Goal: Information Seeking & Learning: Learn about a topic

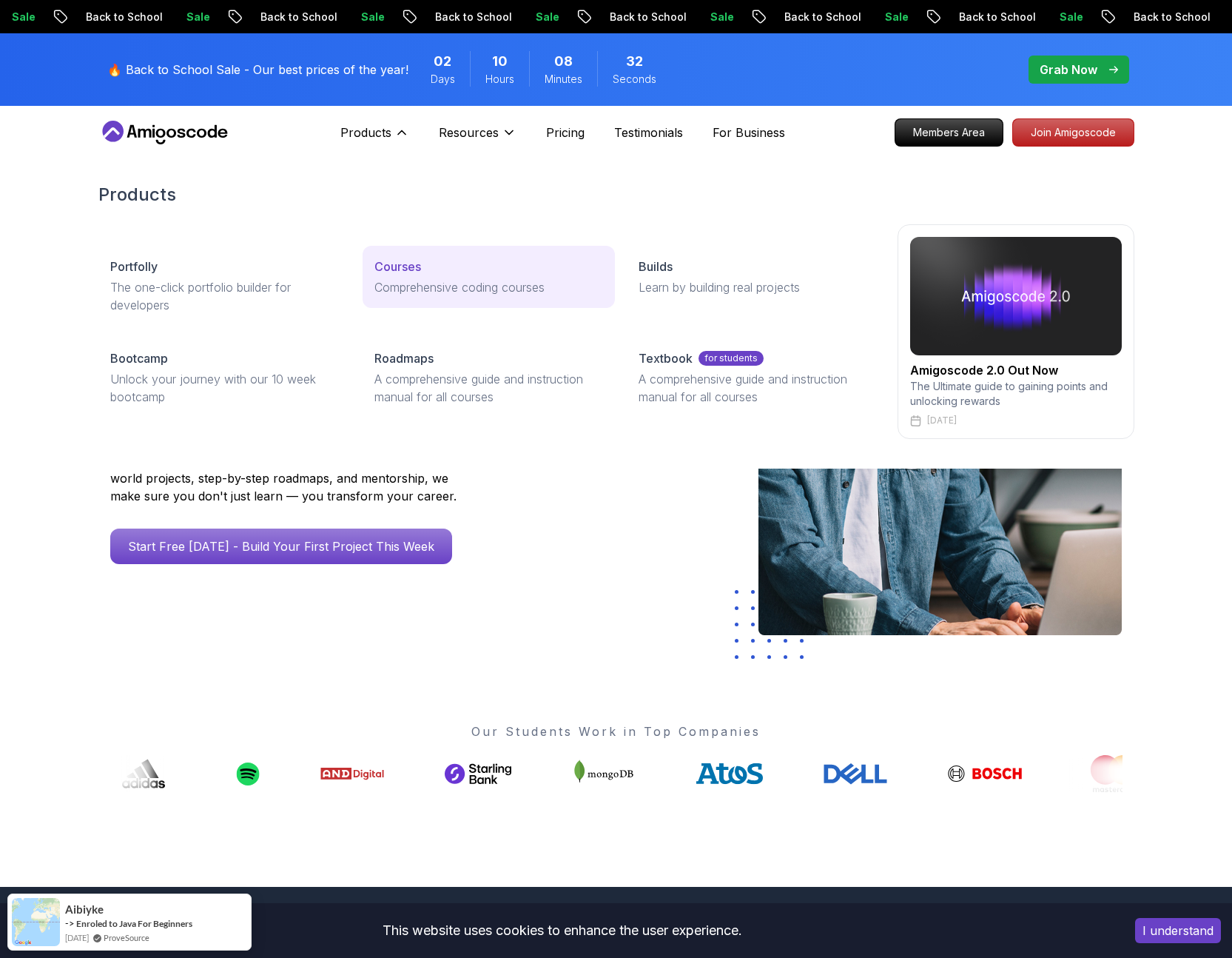
click at [394, 266] on p "Courses" at bounding box center [397, 266] width 47 height 17
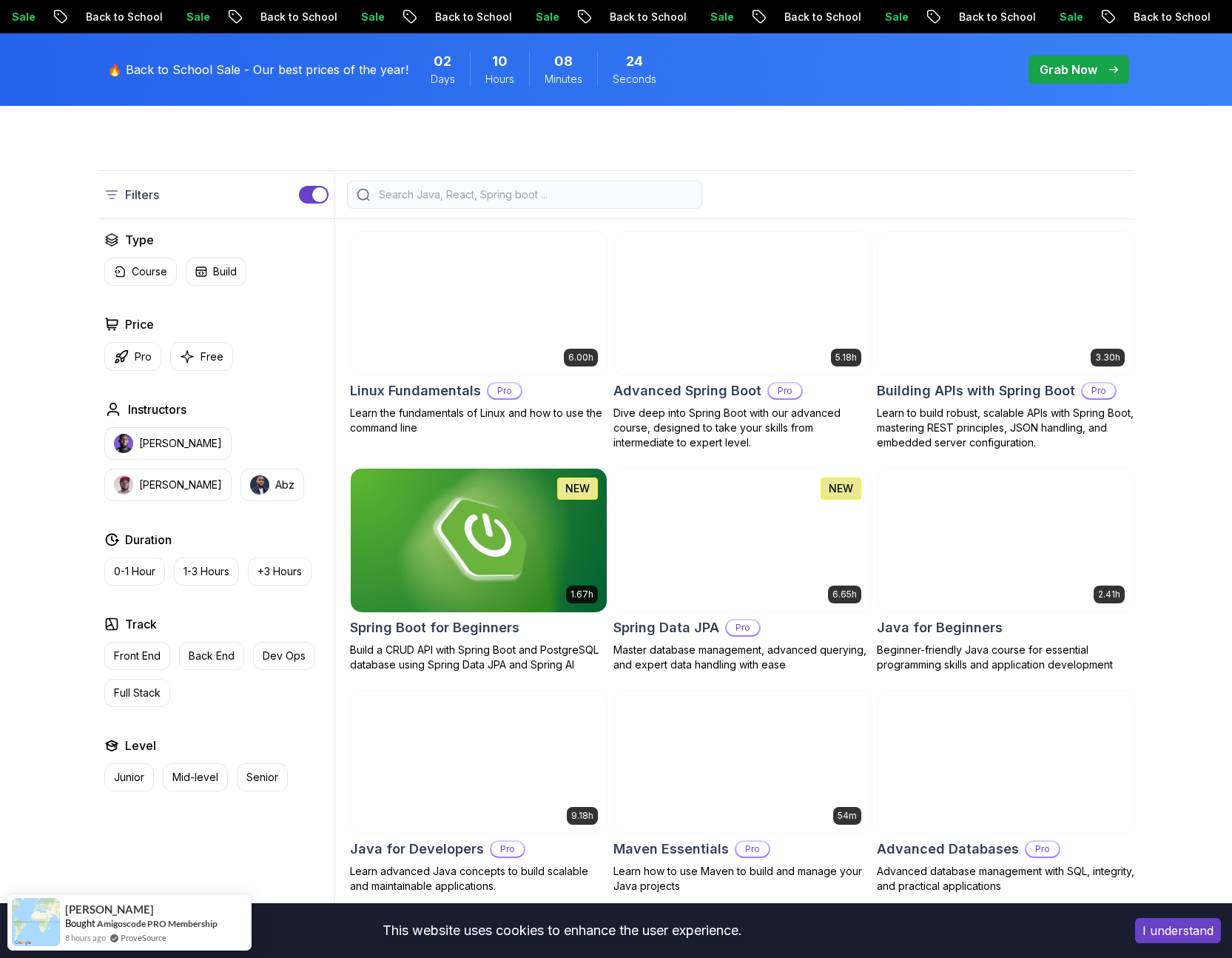
scroll to position [476, 0]
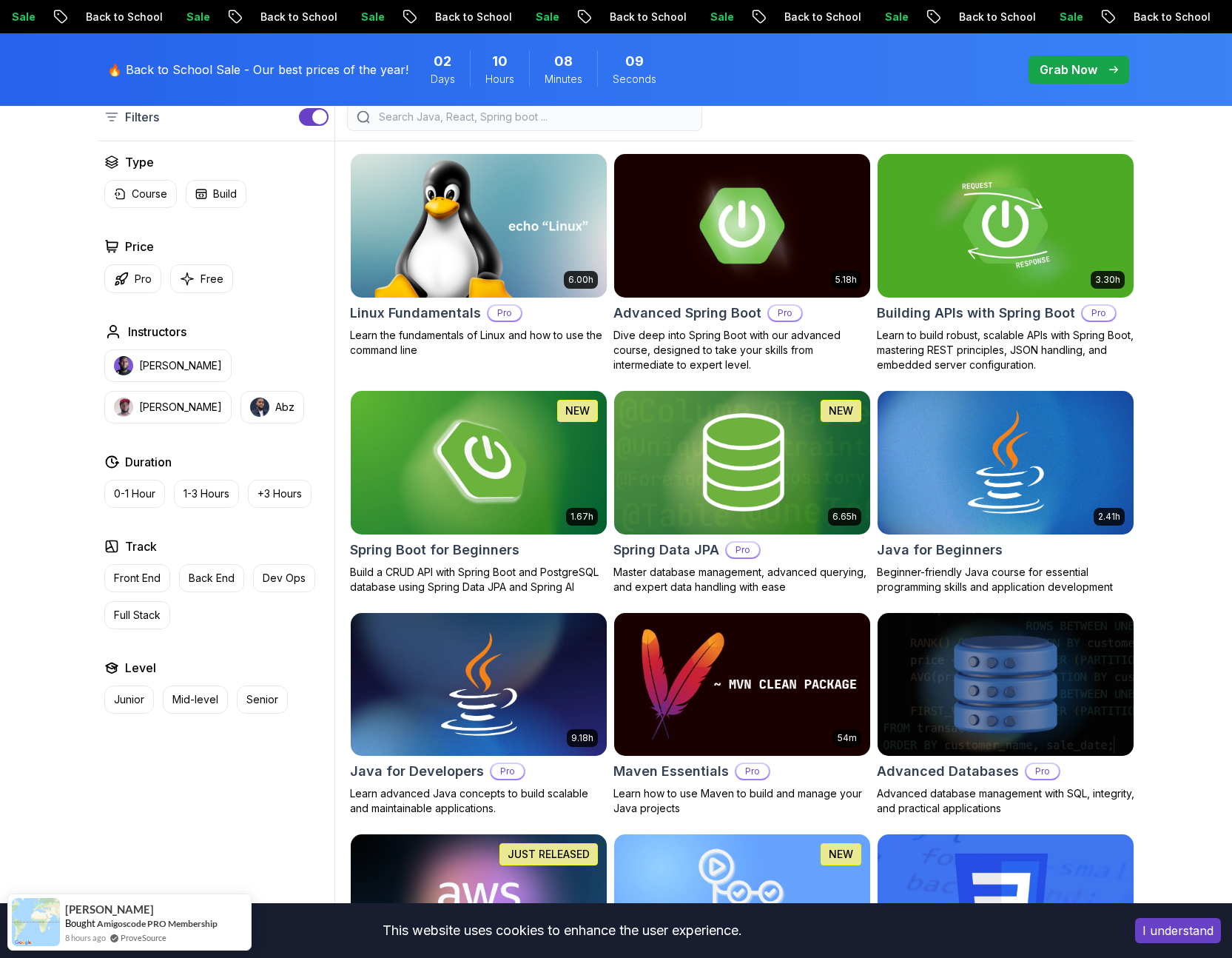
scroll to position [374, 0]
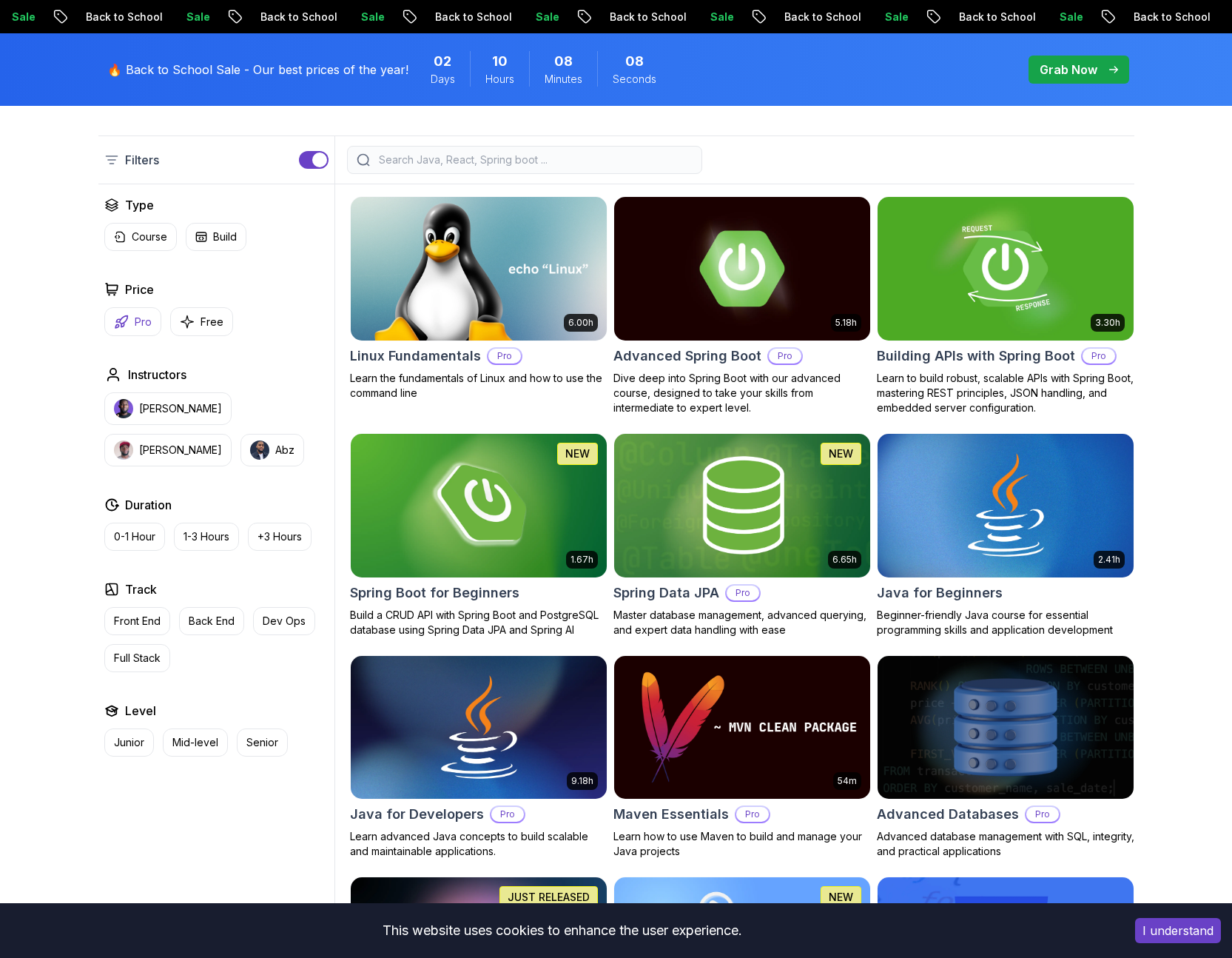
click at [119, 311] on button "Pro" at bounding box center [133, 321] width 57 height 29
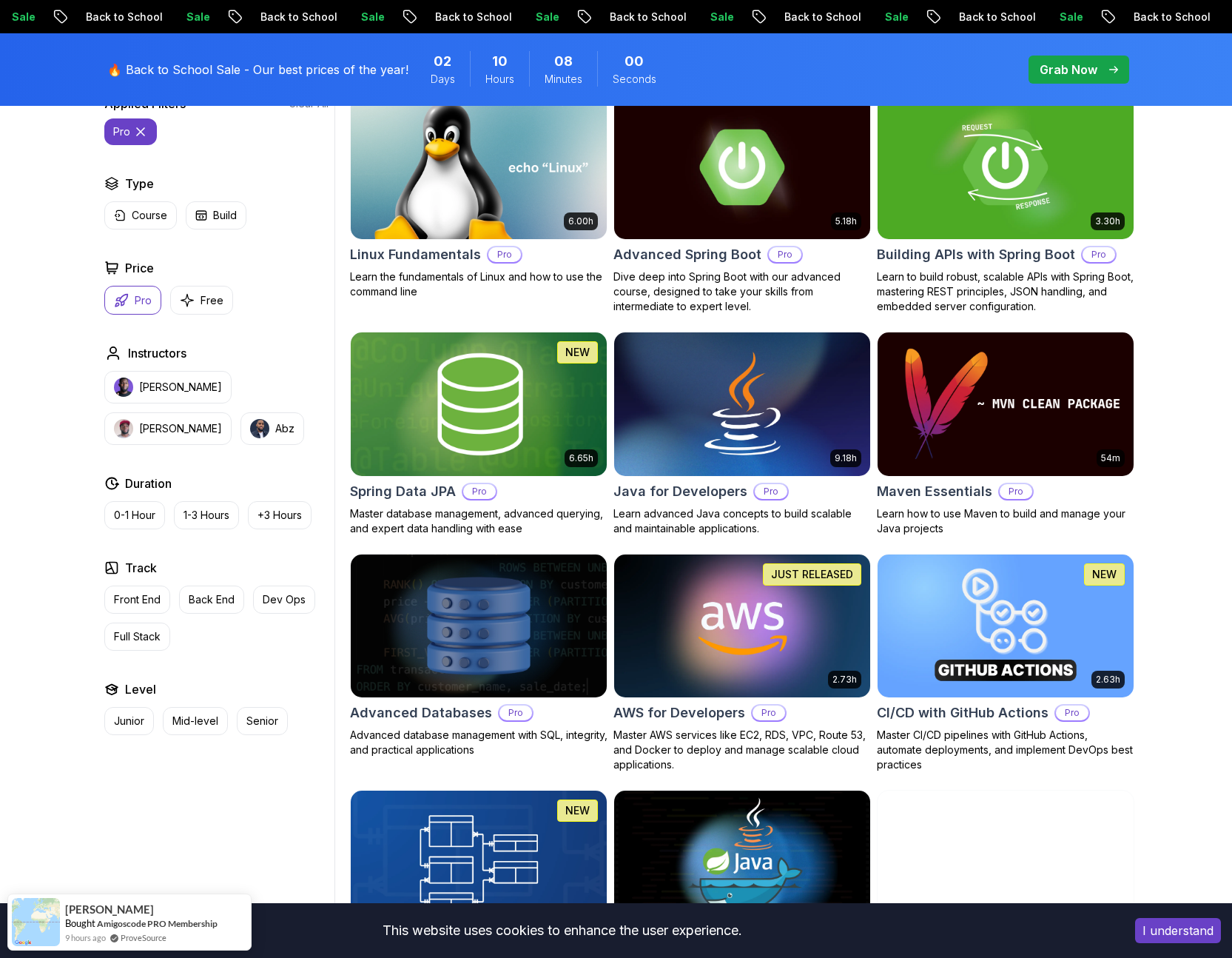
scroll to position [470, 0]
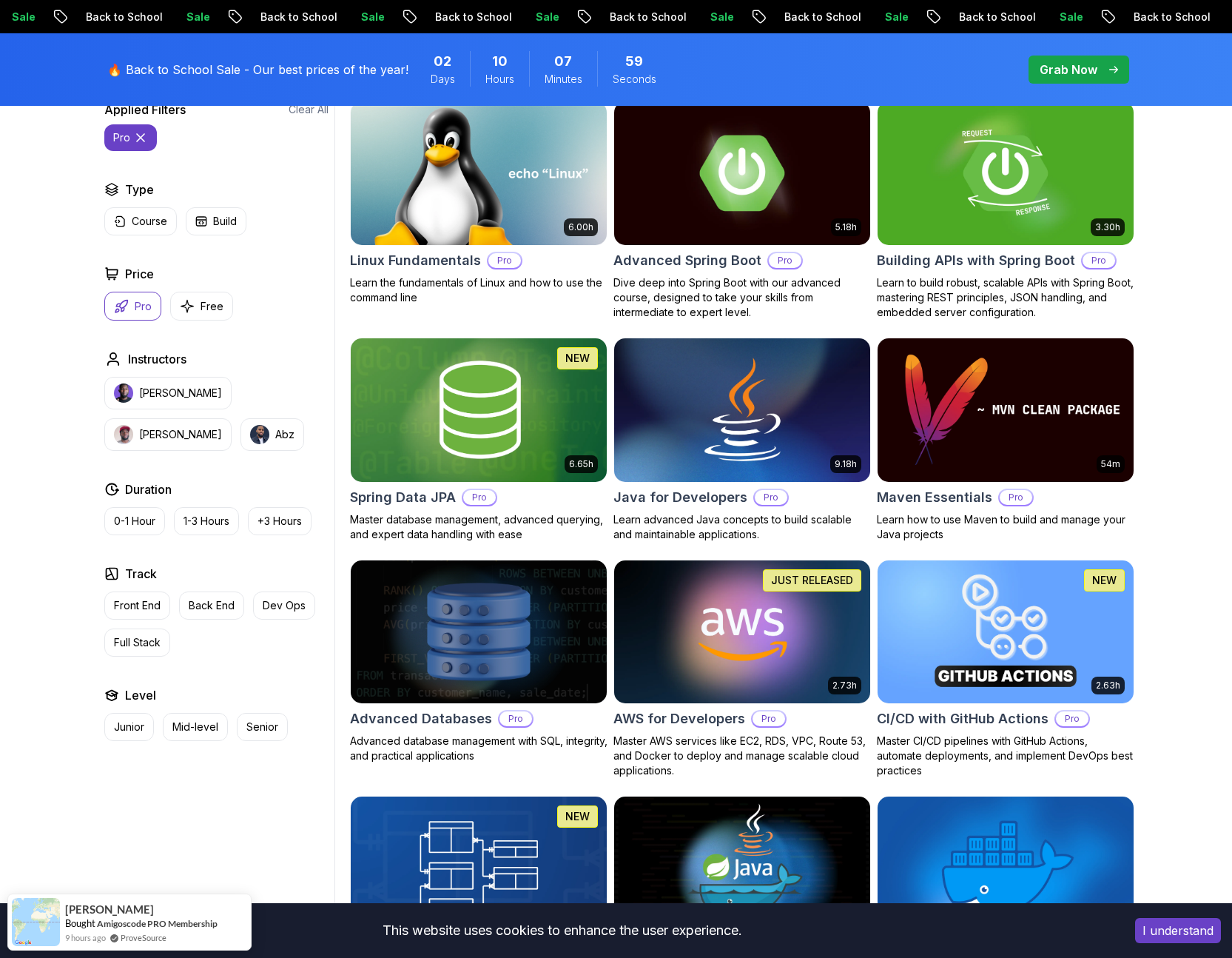
click at [121, 304] on icon "button" at bounding box center [121, 306] width 15 height 15
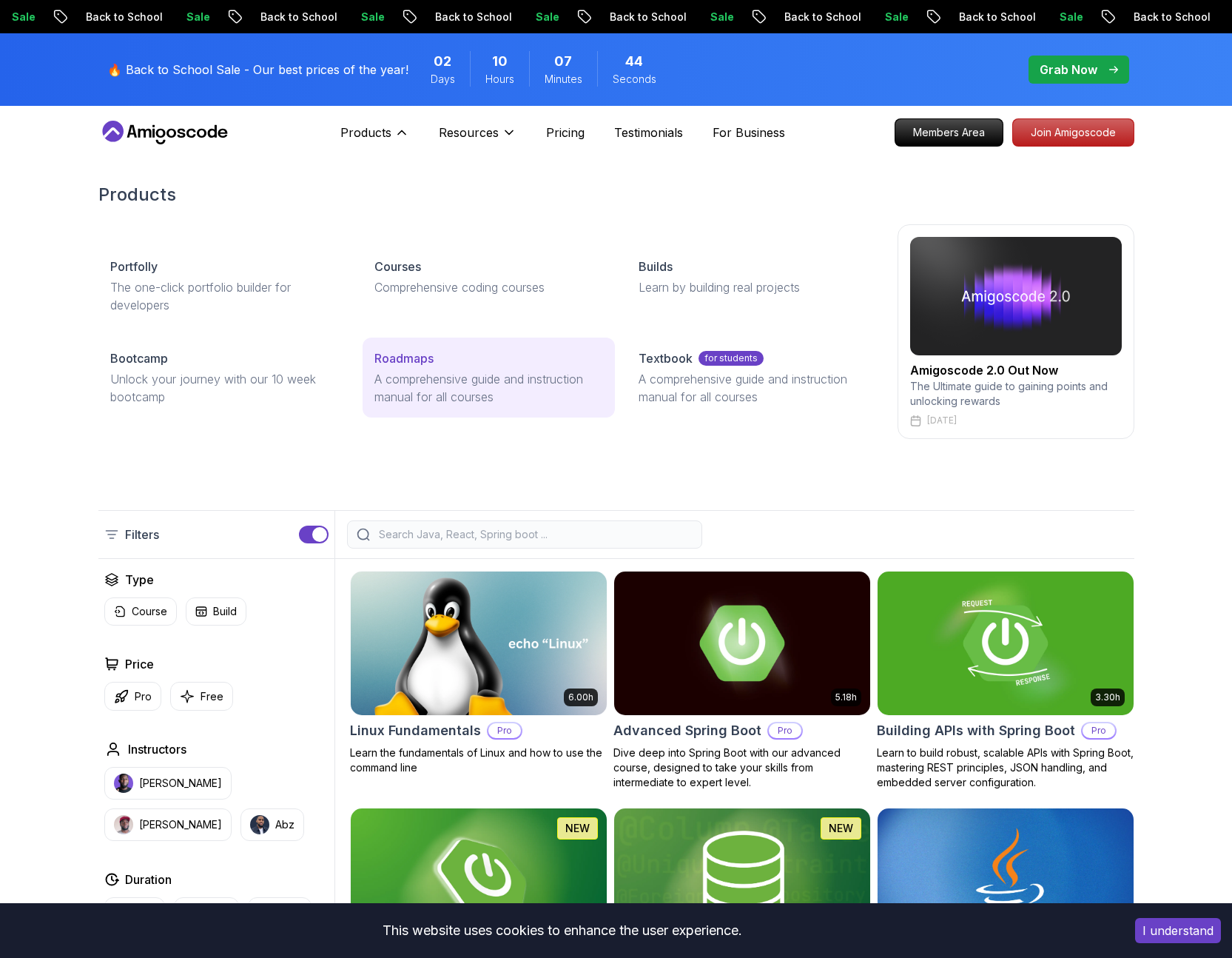
click at [383, 362] on p "Roadmaps" at bounding box center [404, 358] width 59 height 17
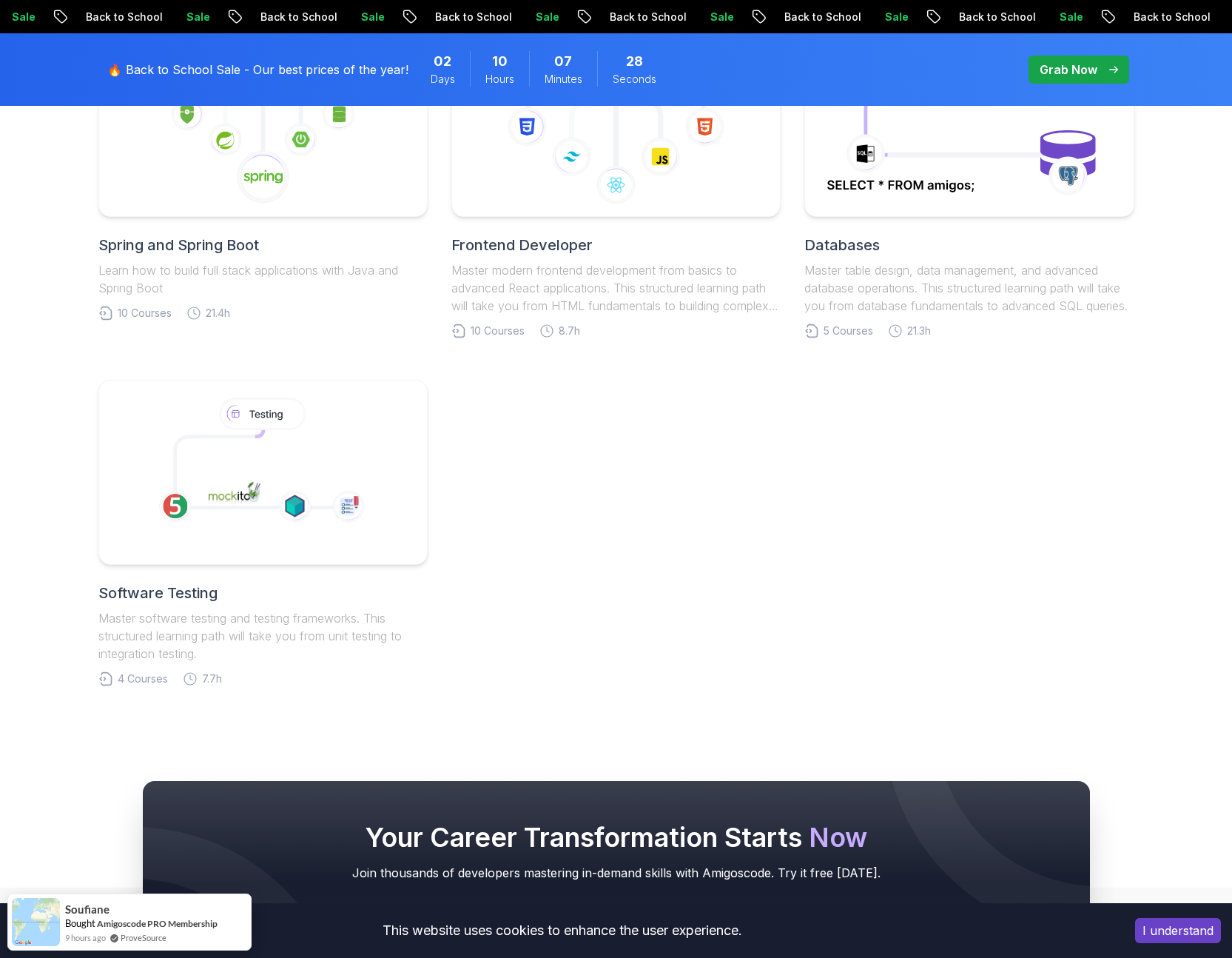
scroll to position [638, 0]
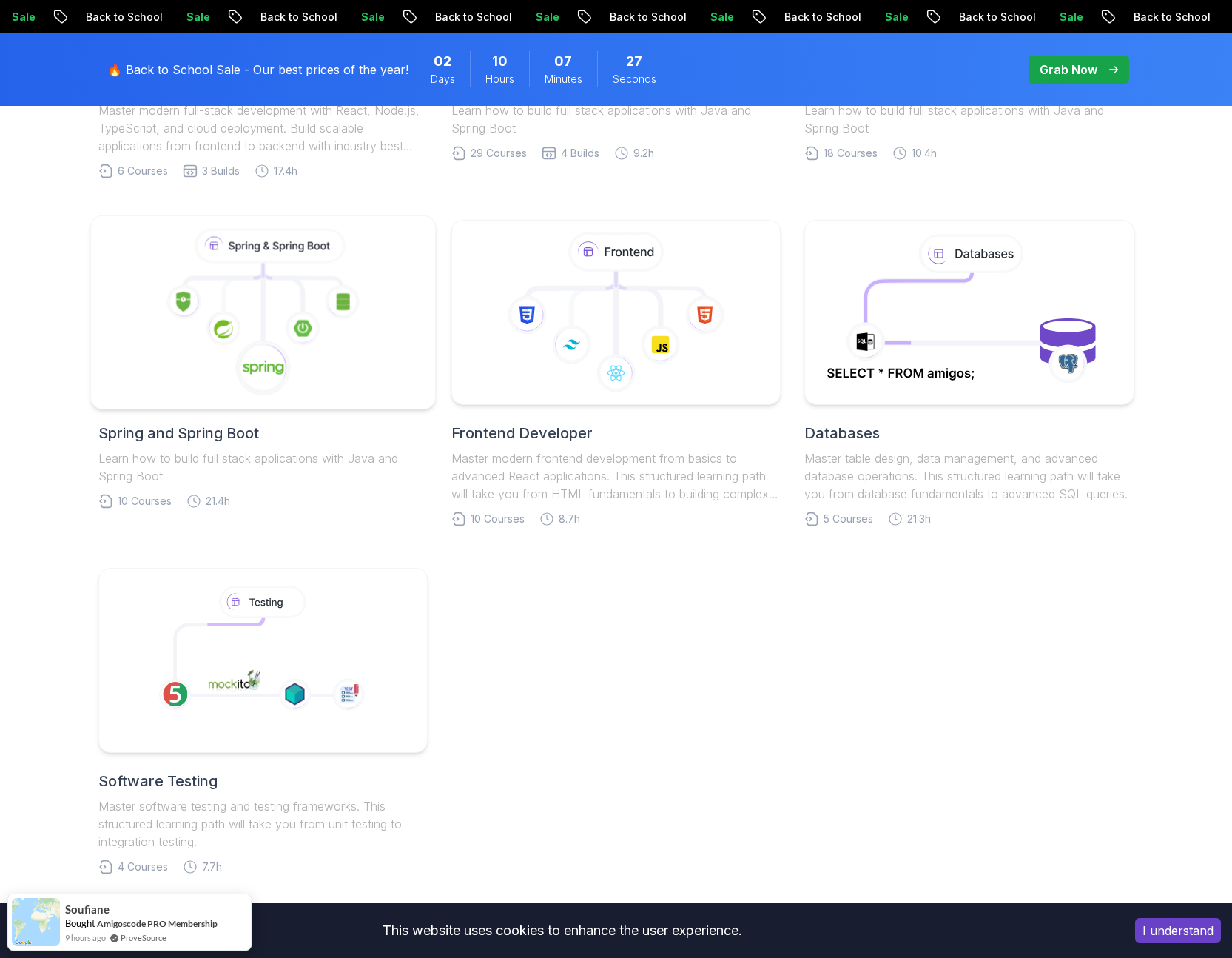
click at [274, 339] on icon at bounding box center [263, 369] width 59 height 59
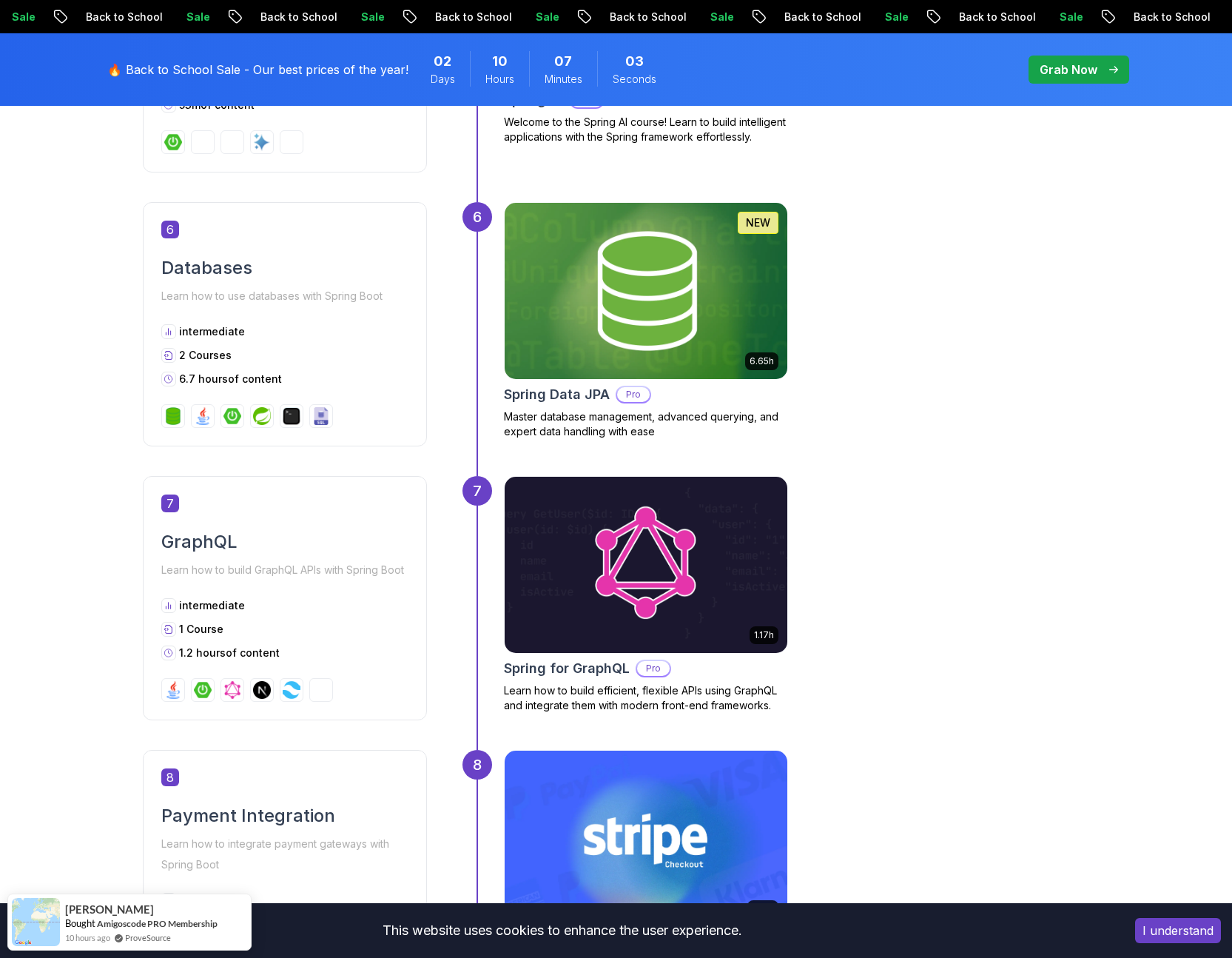
scroll to position [2184, 0]
